Goal: Task Accomplishment & Management: Manage account settings

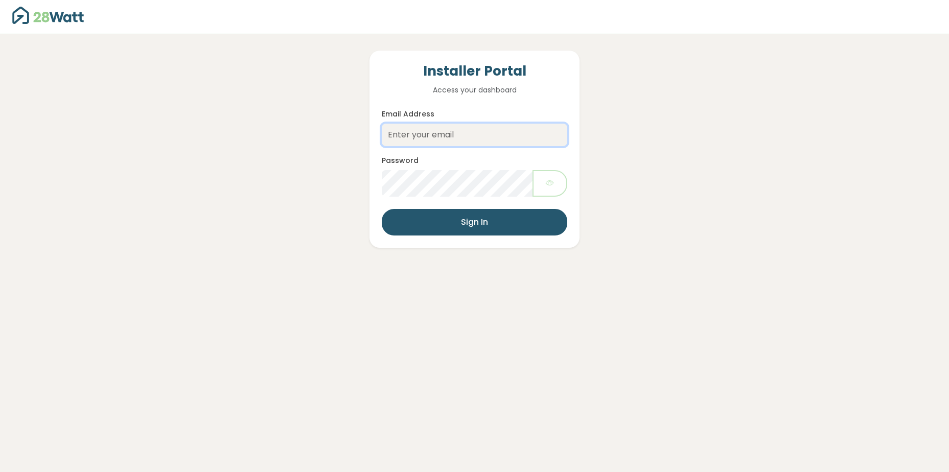
click at [442, 141] on input "Email Address" at bounding box center [474, 135] width 185 height 22
type input "Ryan@mkgelectrical.com.au"
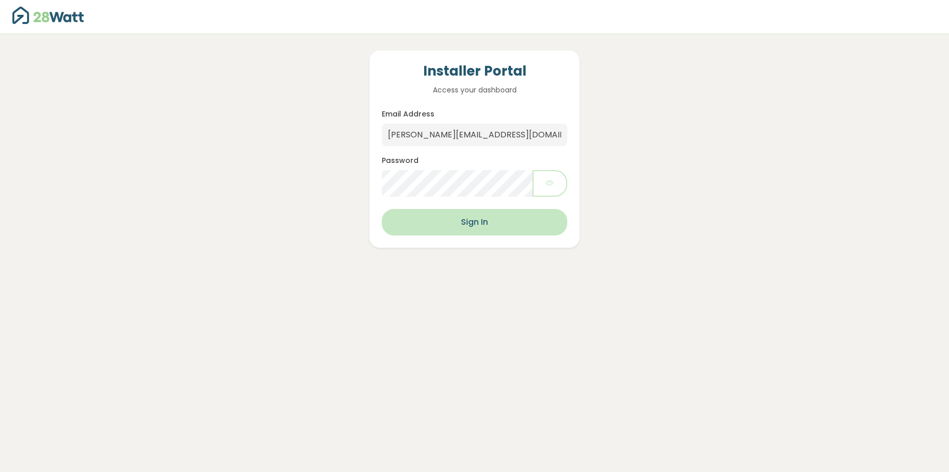
click at [516, 227] on button "Sign In" at bounding box center [474, 222] width 185 height 27
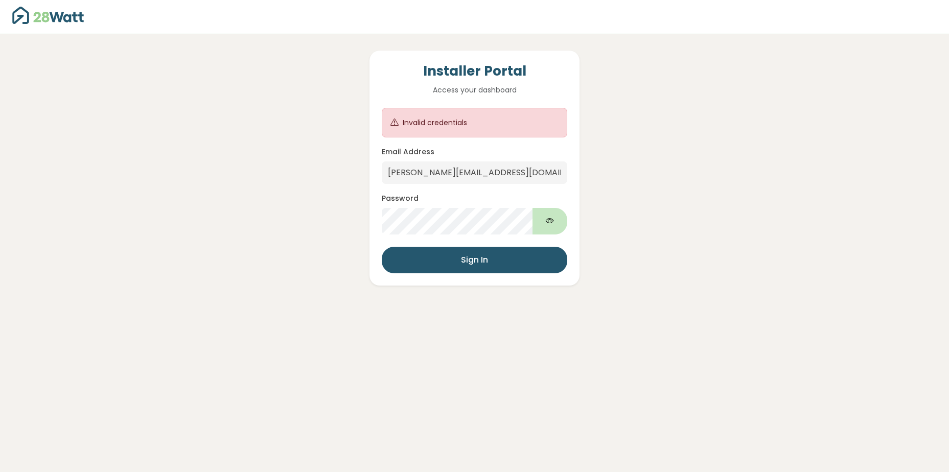
click at [537, 220] on button "button" at bounding box center [549, 221] width 35 height 27
click at [382, 247] on button "Sign In" at bounding box center [474, 260] width 185 height 27
click at [49, 27] on link at bounding box center [55, 17] width 87 height 26
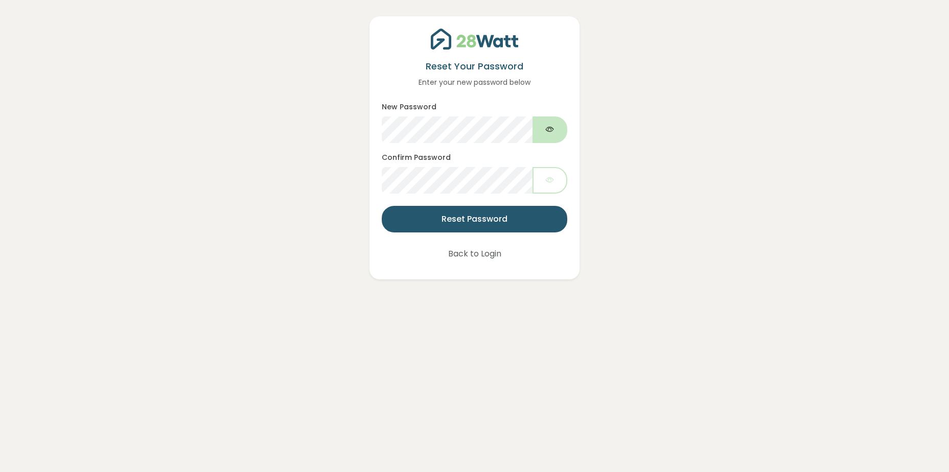
click at [542, 128] on button "button" at bounding box center [549, 129] width 35 height 27
click at [382, 206] on button "Reset Password" at bounding box center [474, 219] width 185 height 27
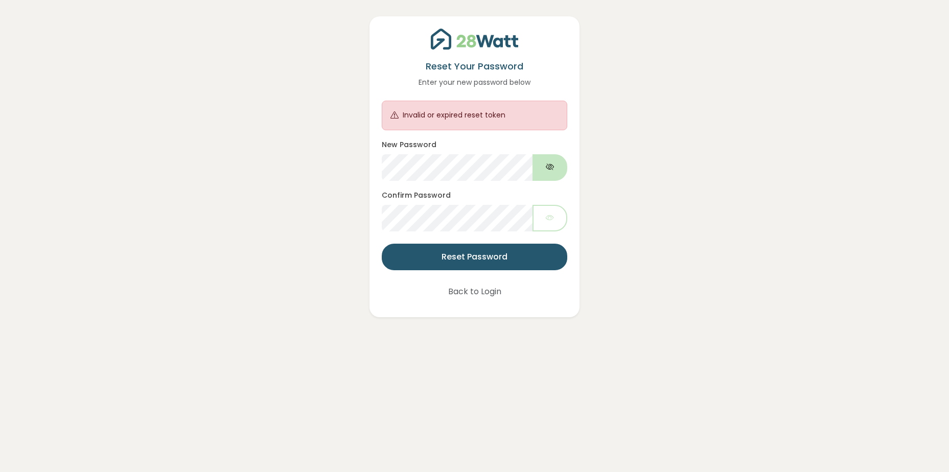
click at [550, 169] on icon "button" at bounding box center [550, 167] width 8 height 12
click at [470, 295] on button "Back to Login" at bounding box center [475, 291] width 80 height 27
